Goal: Navigation & Orientation: Find specific page/section

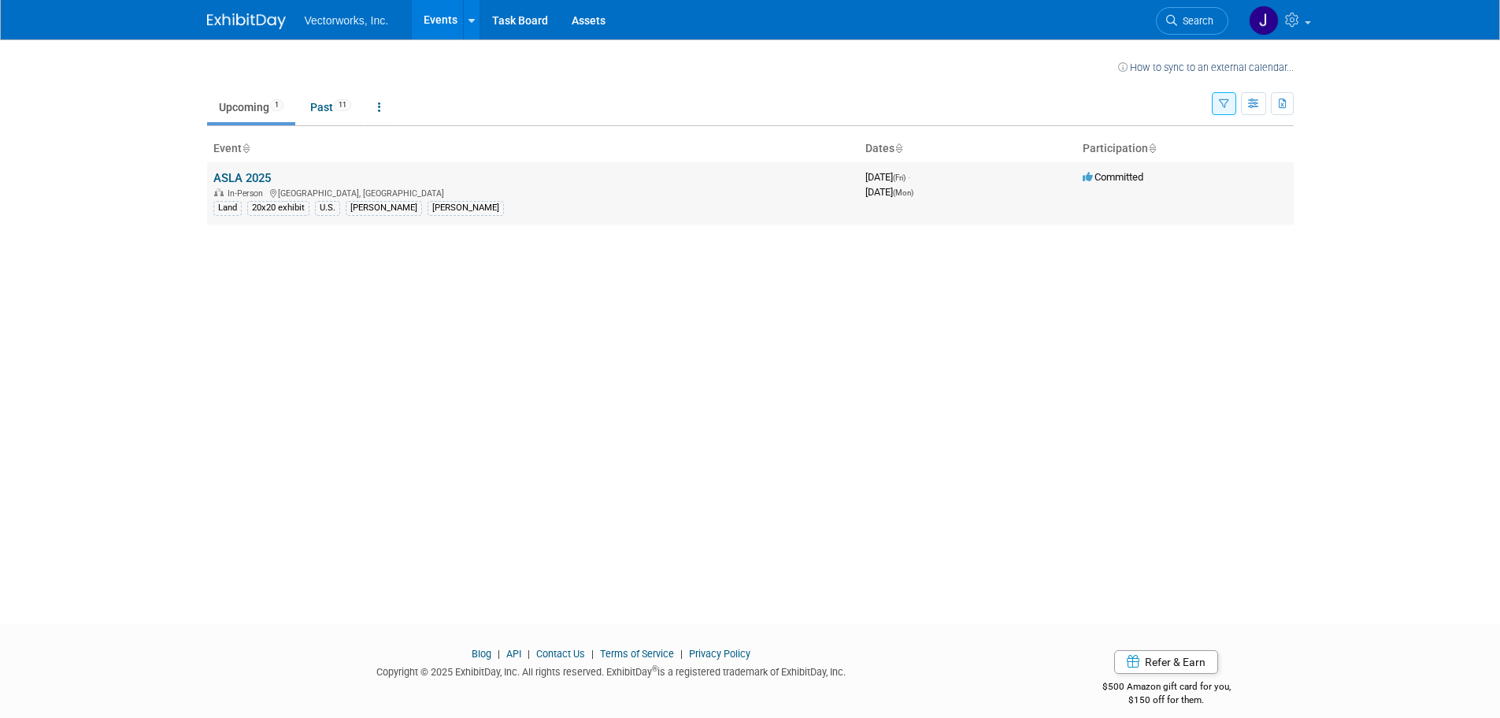
click at [243, 176] on link "ASLA 2025" at bounding box center [241, 178] width 57 height 14
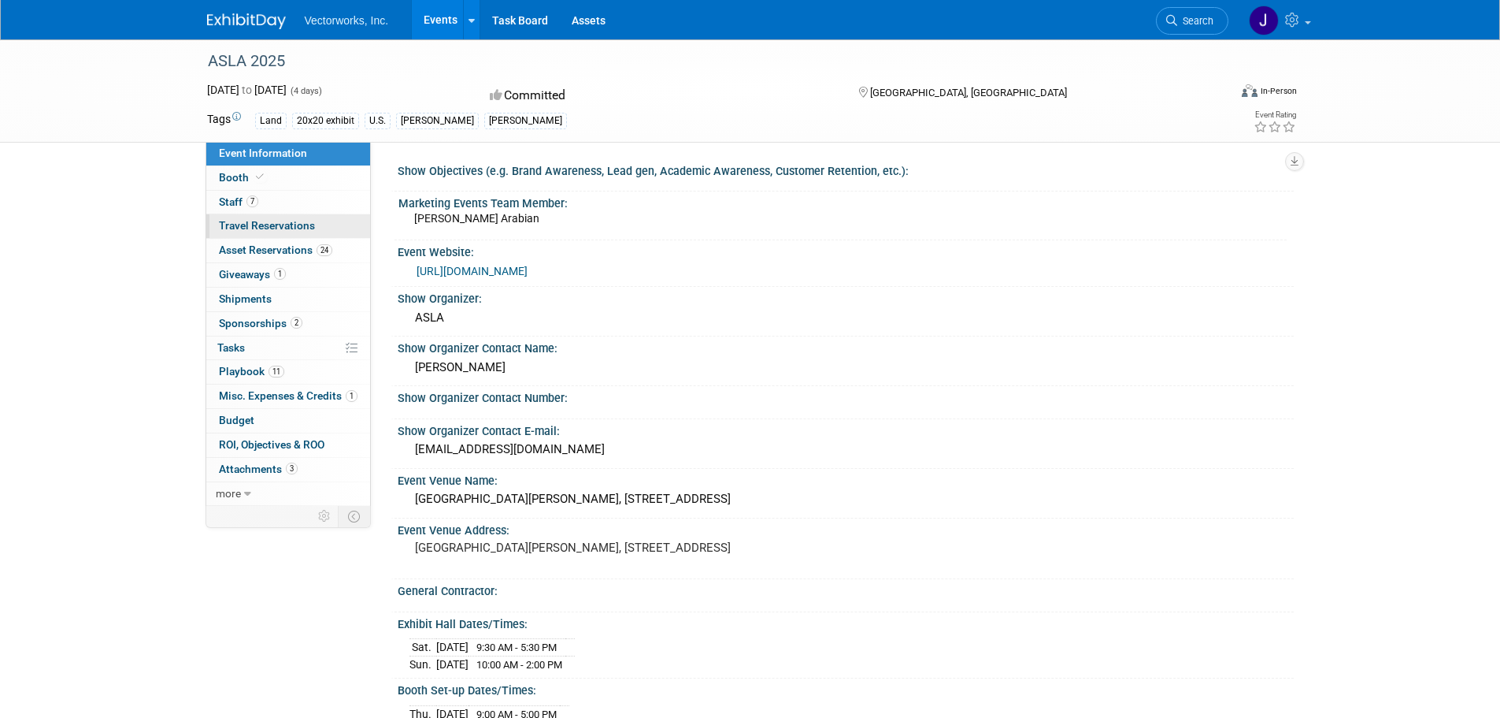
click at [243, 227] on span "Travel Reservations 0" at bounding box center [267, 225] width 96 height 13
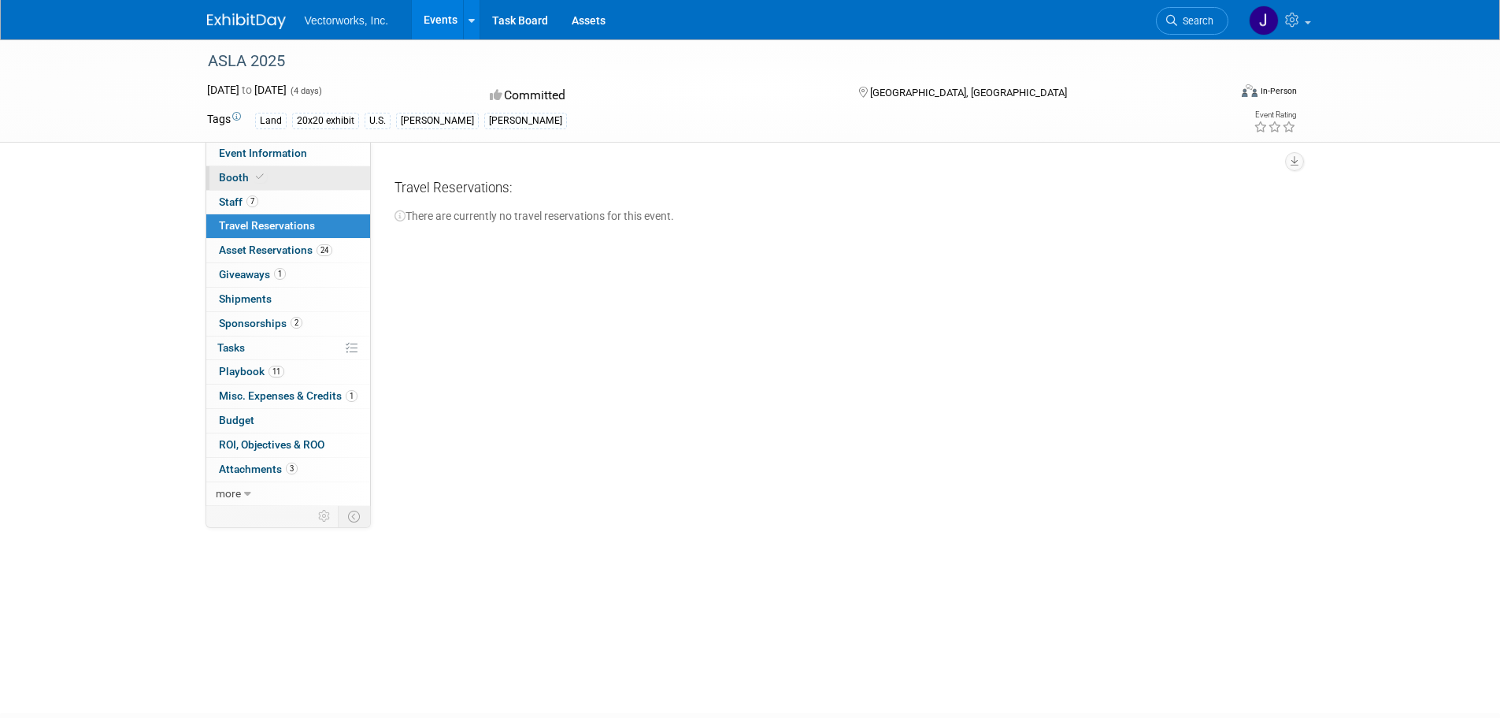
click at [240, 174] on span "Booth" at bounding box center [243, 177] width 48 height 13
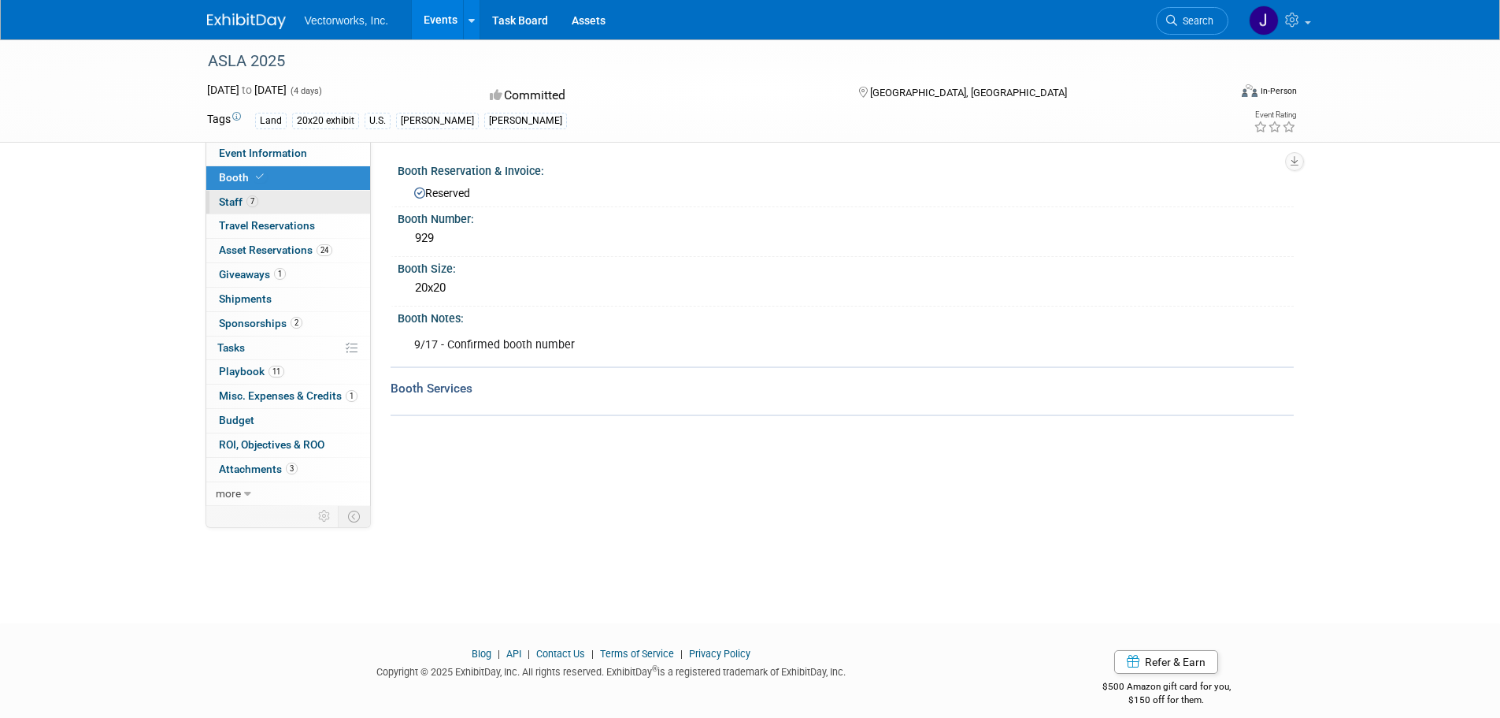
click at [234, 199] on span "Staff 7" at bounding box center [238, 201] width 39 height 13
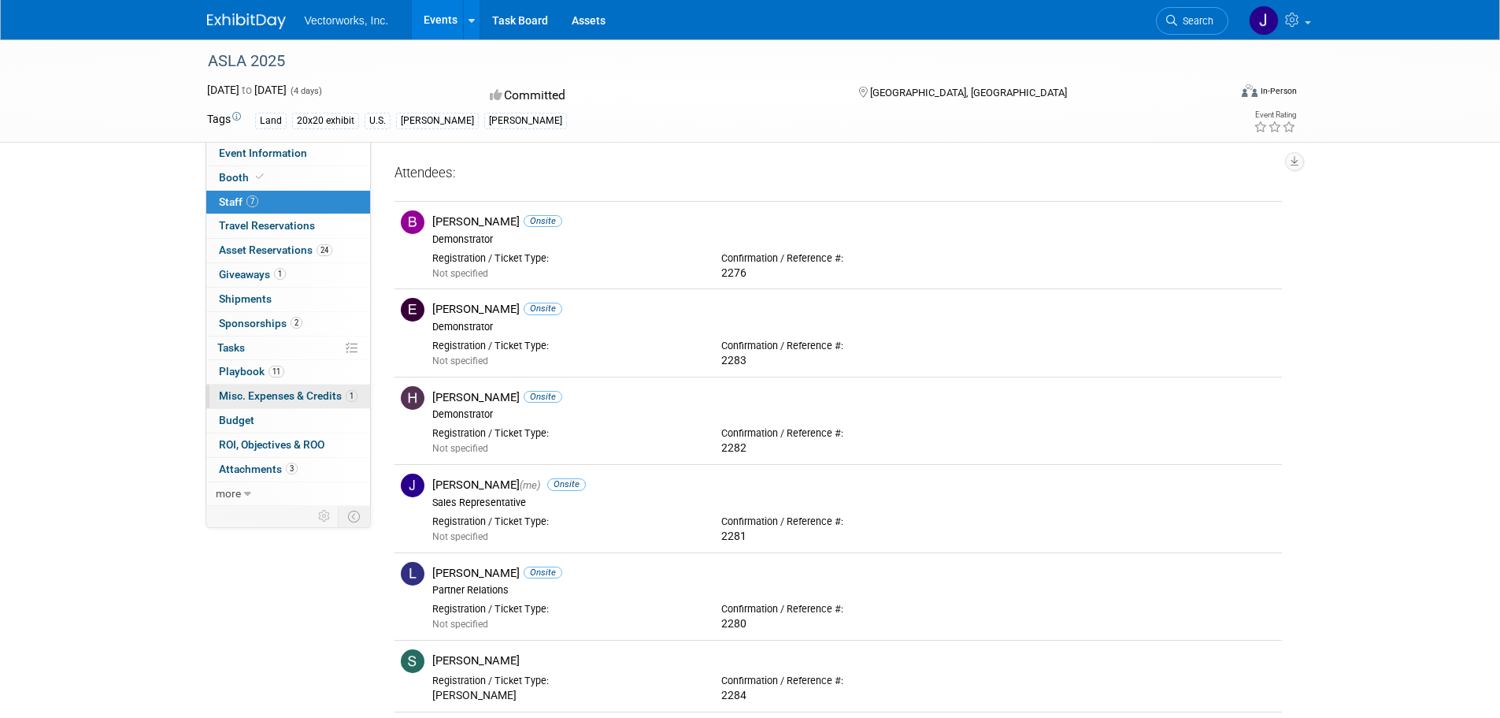
click at [303, 391] on span "Misc. Expenses & Credits 1" at bounding box center [288, 395] width 139 height 13
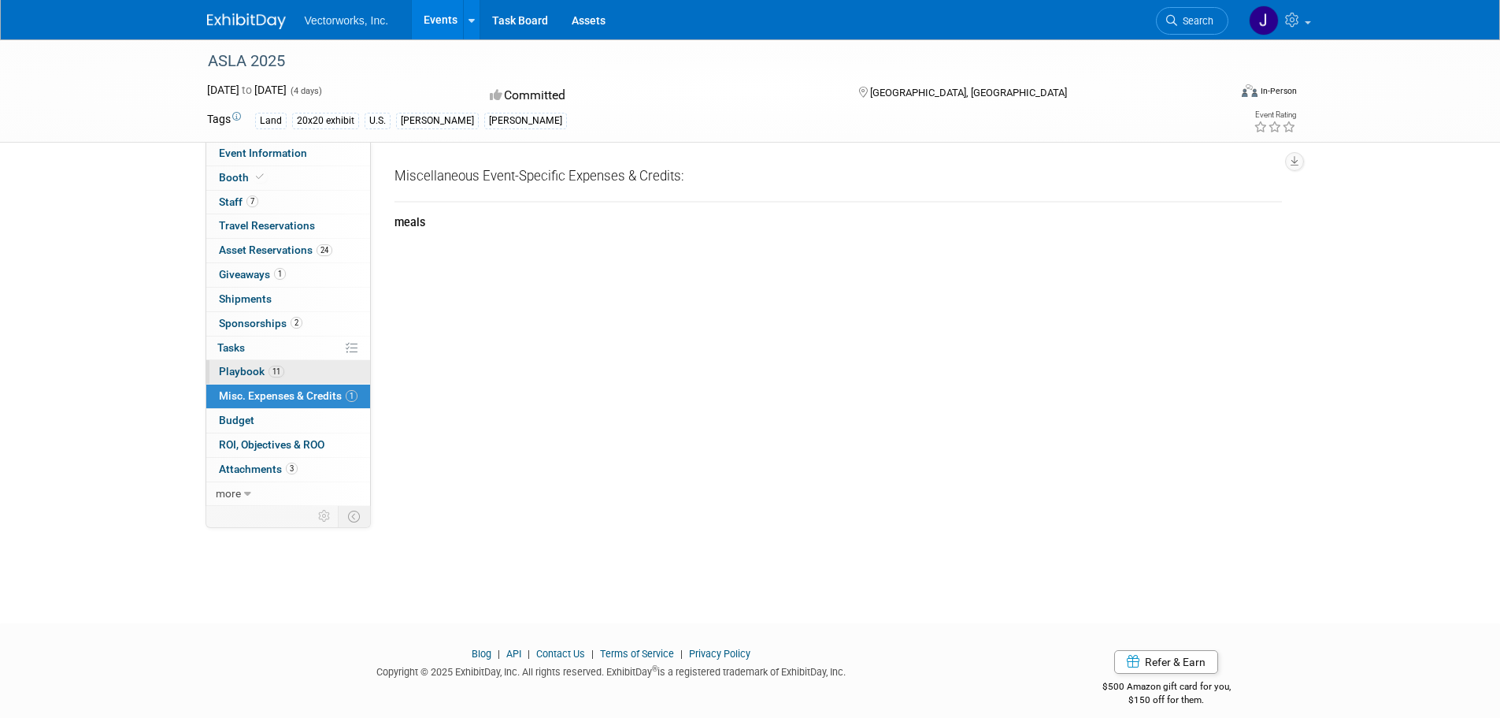
click at [248, 369] on span "Playbook 11" at bounding box center [251, 371] width 65 height 13
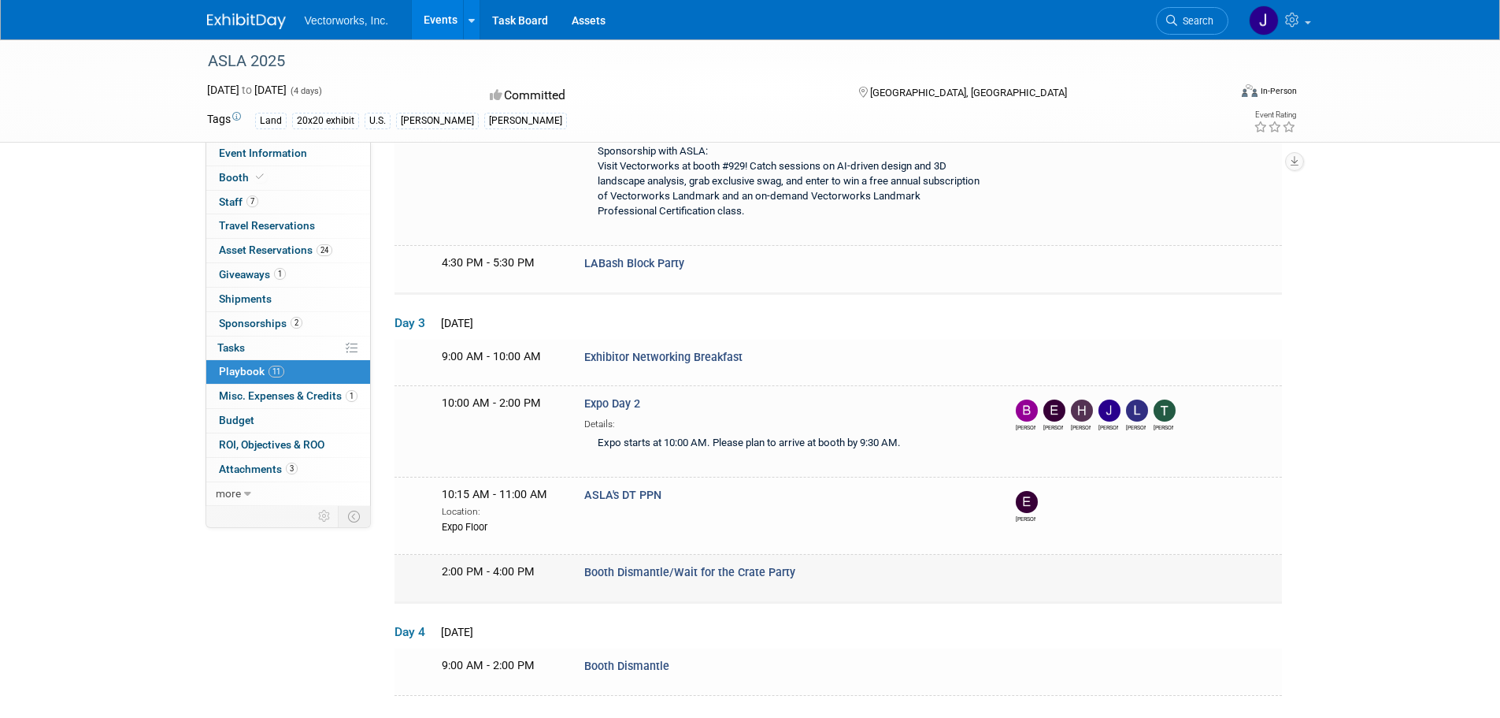
scroll to position [525, 0]
